Goal: Communication & Community: Answer question/provide support

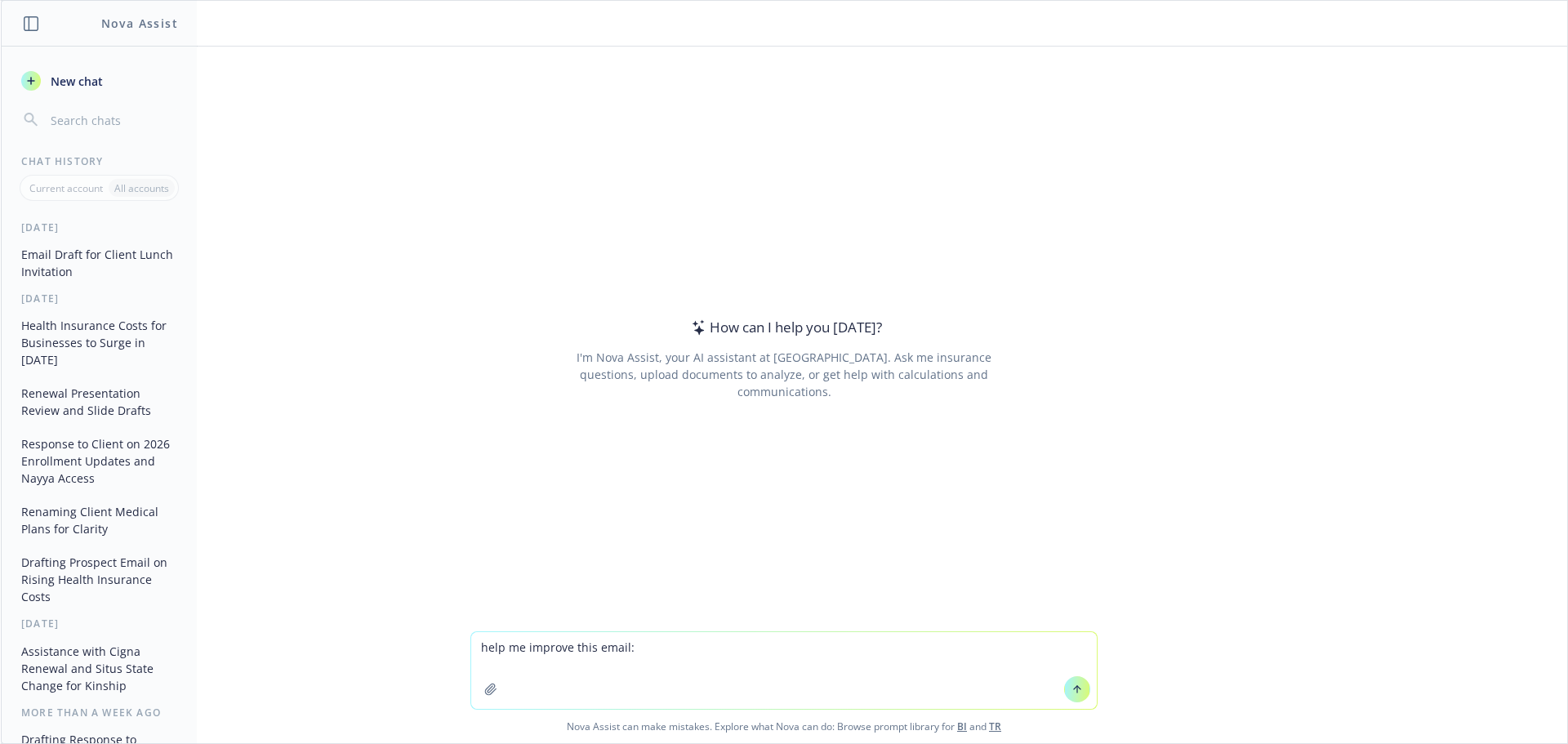
type textarea "help me improve this email: Hi [PERSON_NAME], Just wanted to follow up with you…"
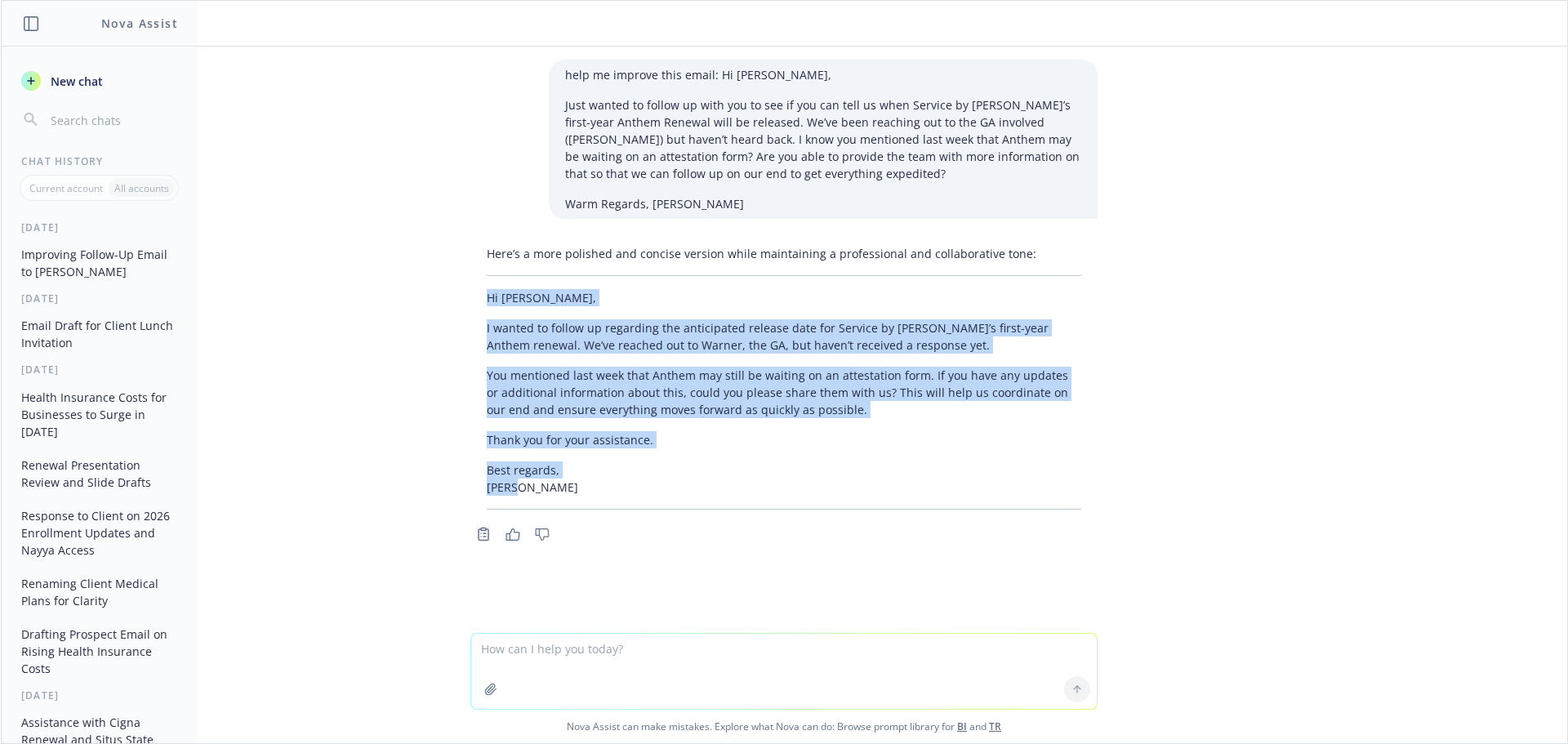
drag, startPoint x: 479, startPoint y: 296, endPoint x: 628, endPoint y: 482, distance: 238.3
click at [628, 482] on div "Here’s a more polished and concise version while maintaining a professional and…" at bounding box center [784, 378] width 627 height 278
copy div "Hi [PERSON_NAME], I wanted to follow up regarding the anticipated release date …"
